Goal: Task Accomplishment & Management: Complete application form

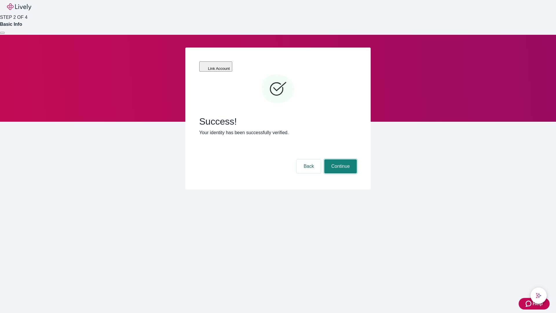
click at [339, 159] on button "Continue" at bounding box center [340, 166] width 32 height 14
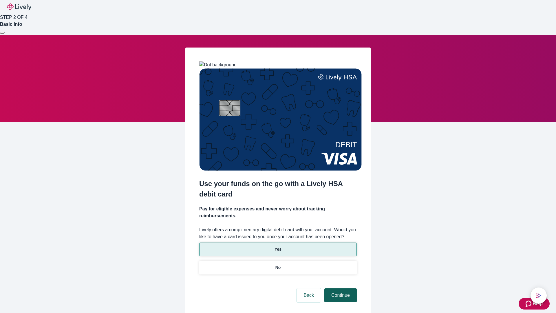
click at [278, 246] on p "Yes" at bounding box center [277, 249] width 7 height 6
click at [339, 288] on button "Continue" at bounding box center [340, 295] width 32 height 14
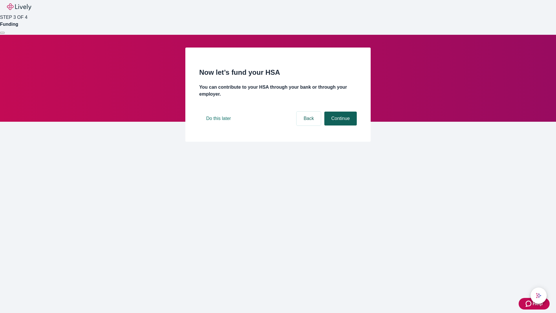
click at [339, 125] on button "Continue" at bounding box center [340, 118] width 32 height 14
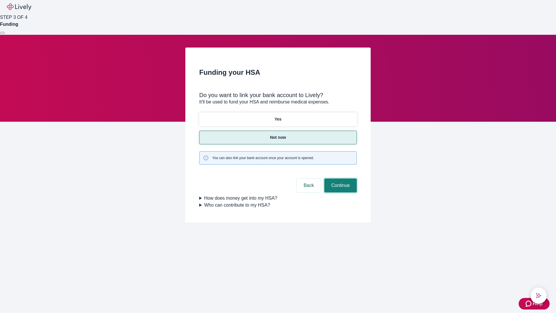
click at [339, 178] on button "Continue" at bounding box center [340, 185] width 32 height 14
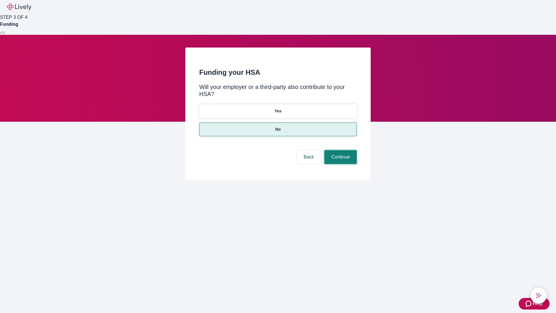
click at [339, 150] on button "Continue" at bounding box center [340, 157] width 32 height 14
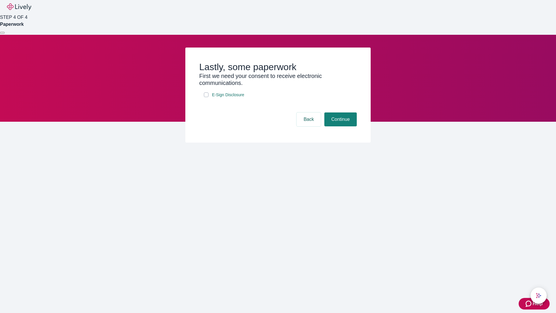
click at [206, 97] on input "E-Sign Disclosure" at bounding box center [206, 94] width 5 height 5
checkbox input "true"
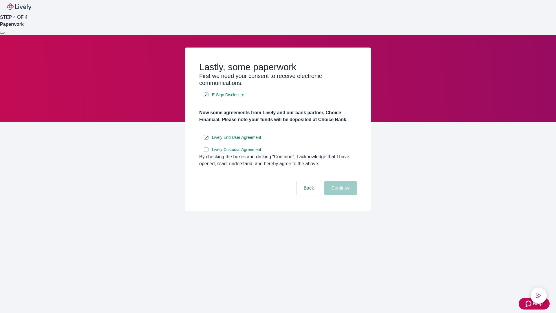
click at [206, 152] on input "Lively Custodial Agreement" at bounding box center [206, 149] width 5 height 5
checkbox input "true"
click at [339, 195] on button "Continue" at bounding box center [340, 188] width 32 height 14
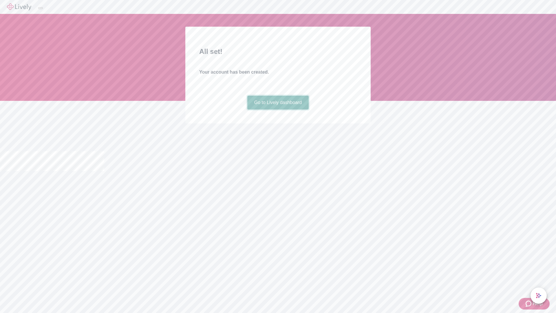
click at [278, 109] on link "Go to Lively dashboard" at bounding box center [278, 103] width 62 height 14
